Goal: Navigation & Orientation: Find specific page/section

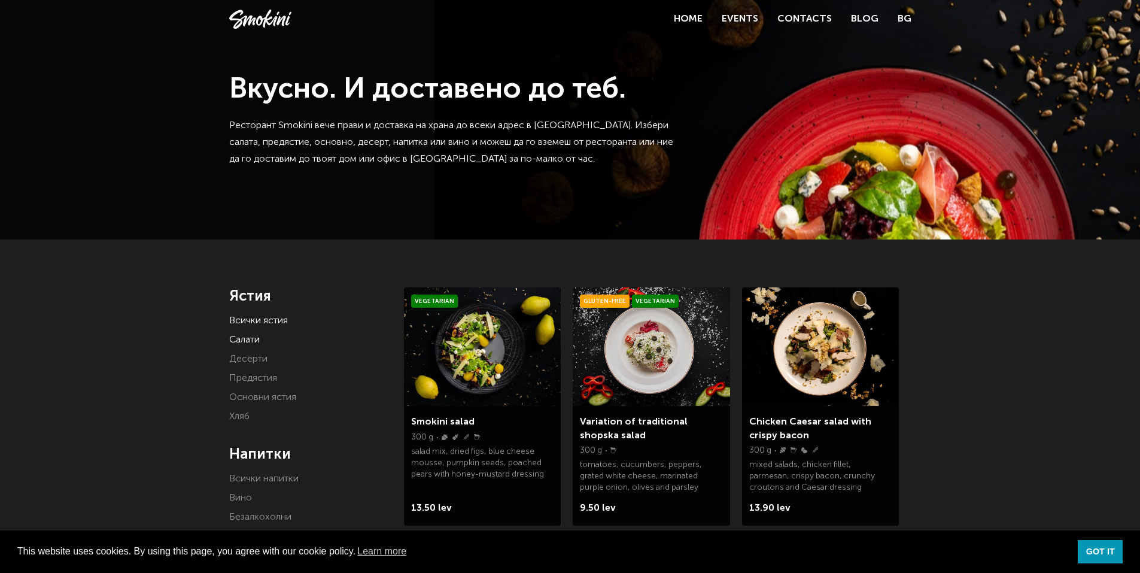
click at [251, 335] on link "Салати" at bounding box center [244, 340] width 31 height 10
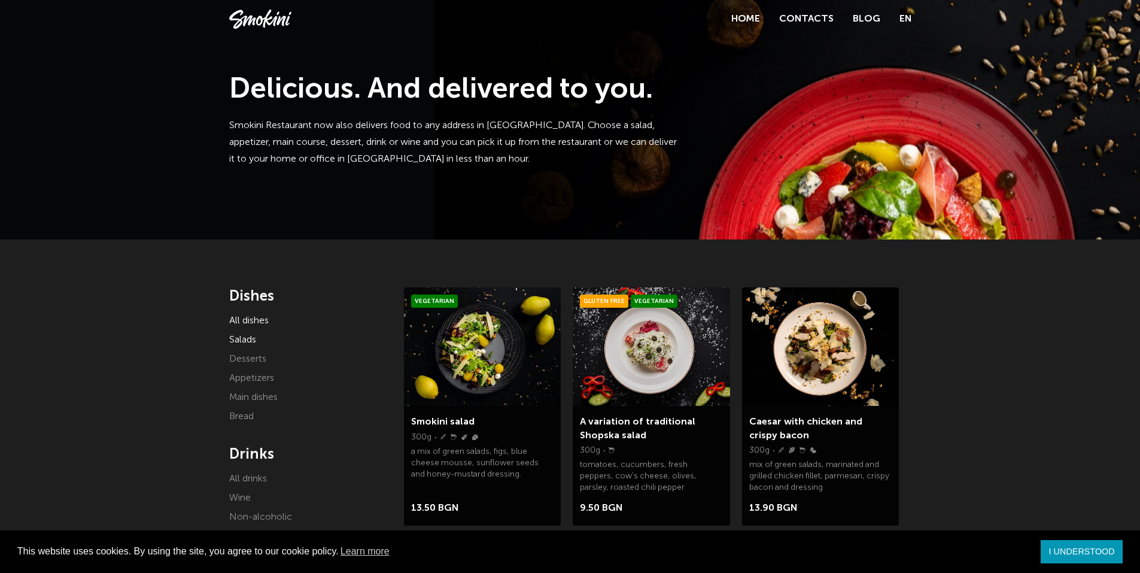
click at [260, 318] on font "All dishes" at bounding box center [248, 321] width 39 height 10
